Goal: Check status: Check status

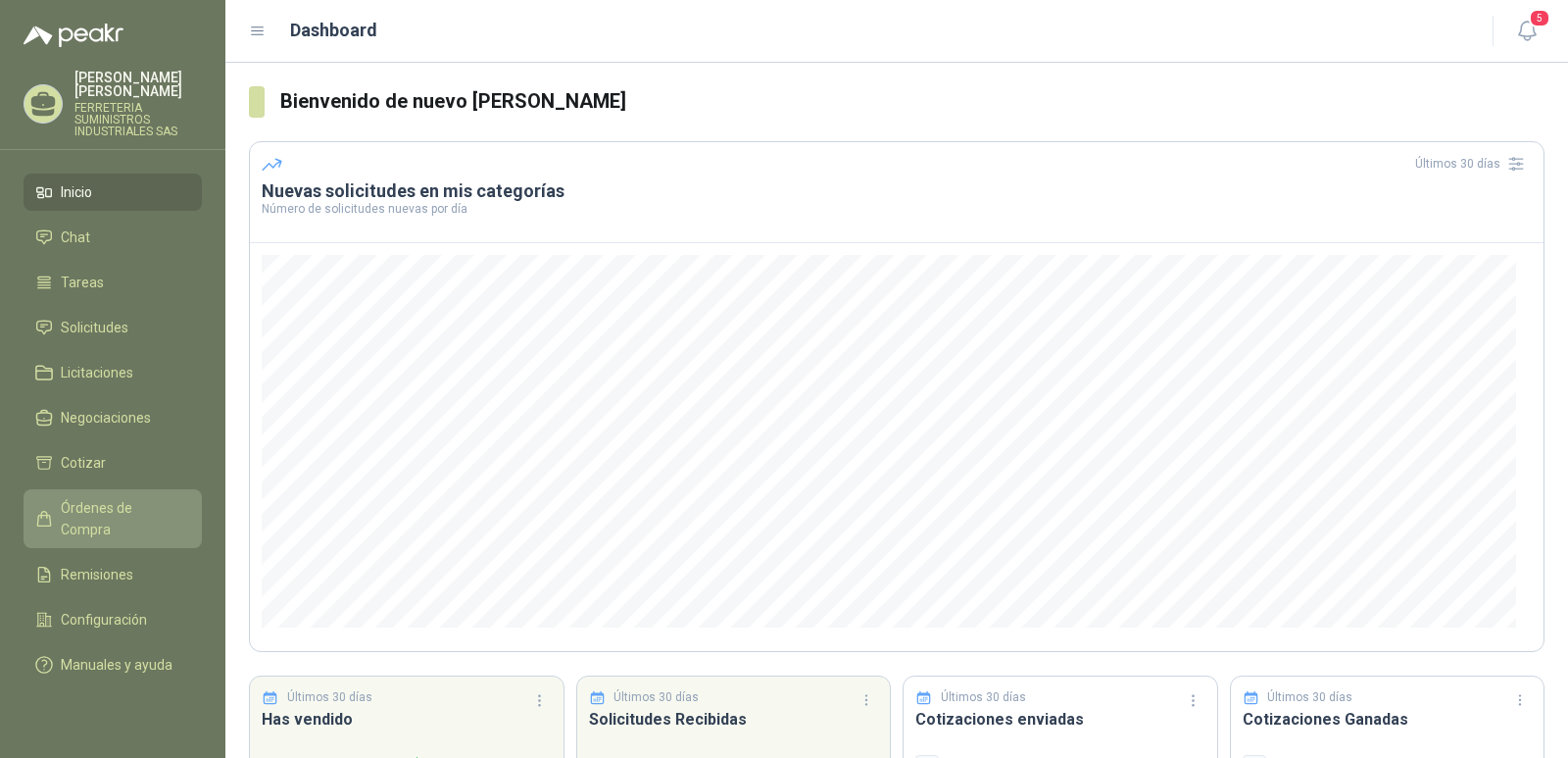
click at [104, 514] on span "Órdenes de Compra" at bounding box center [122, 519] width 123 height 44
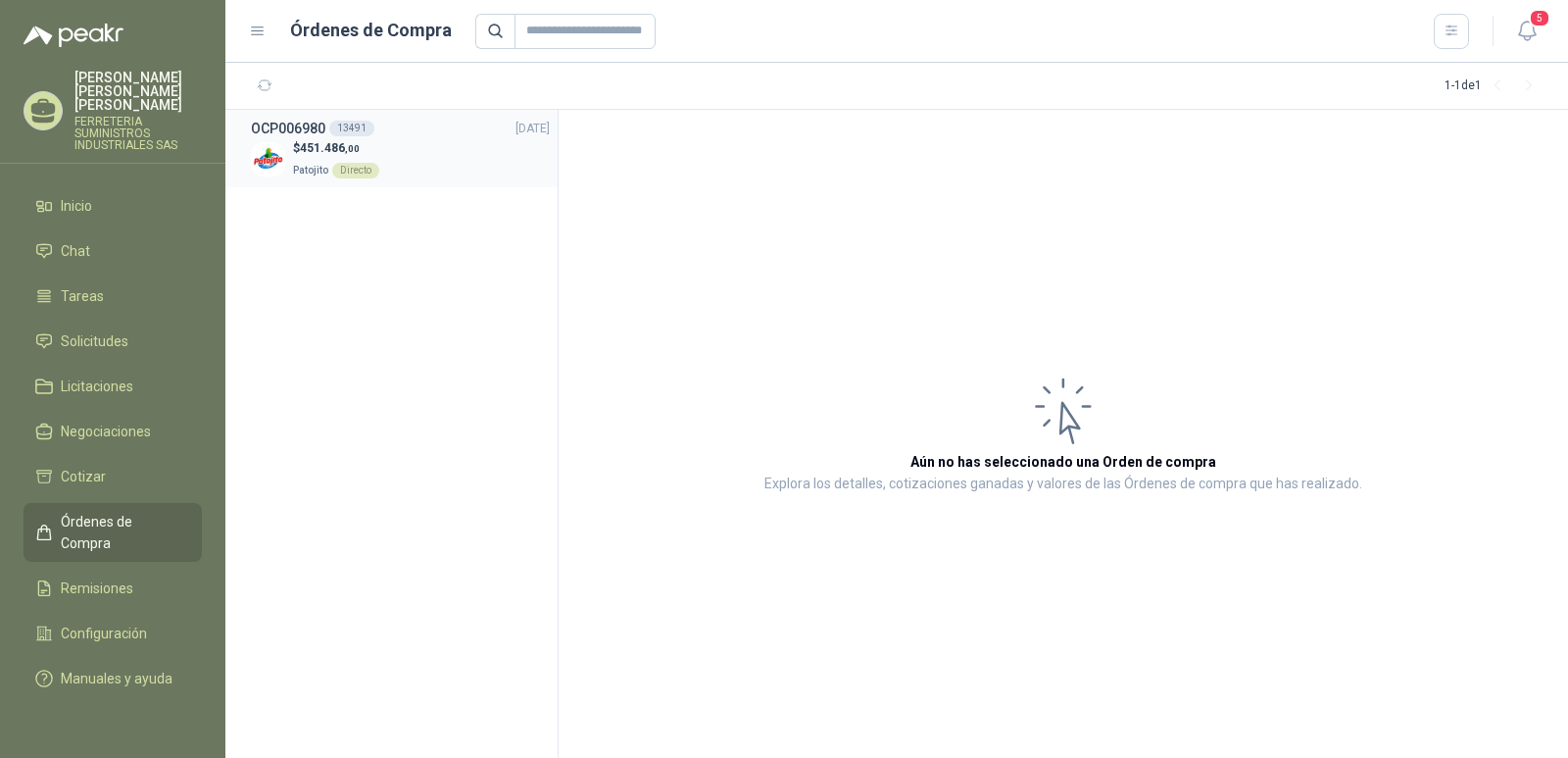
click at [291, 127] on h3 "OCP006980" at bounding box center [288, 129] width 74 height 22
